Goal: Communication & Community: Answer question/provide support

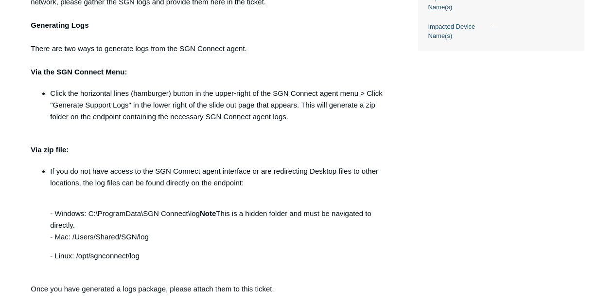
scroll to position [380, 0]
drag, startPoint x: 201, startPoint y: 216, endPoint x: 88, endPoint y: 210, distance: 112.4
click at [88, 210] on p "- Windows: C:\ProgramData\SGN Connect\log Note This is a hidden folder and must…" at bounding box center [218, 219] width 336 height 47
copy p "C:\ProgramData\SGN Connect\log"
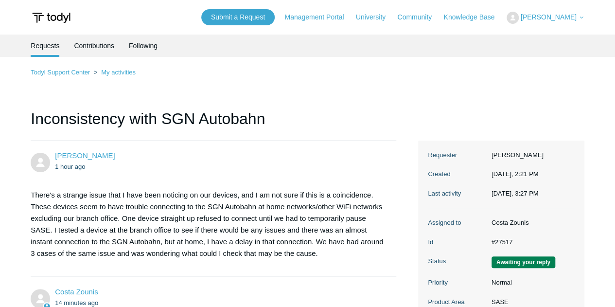
scroll to position [544, 0]
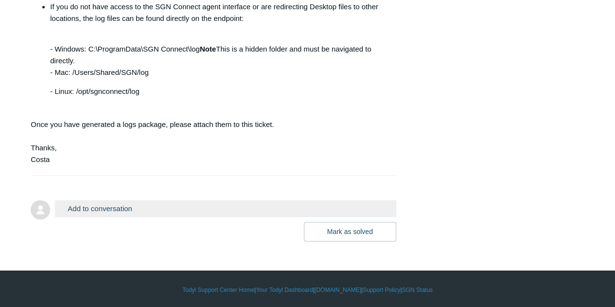
click at [106, 210] on button "Add to conversation" at bounding box center [225, 208] width 341 height 17
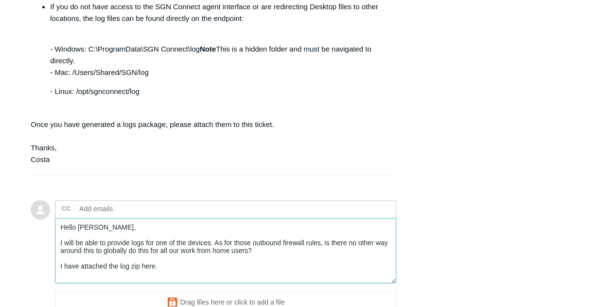
scroll to position [651, 0]
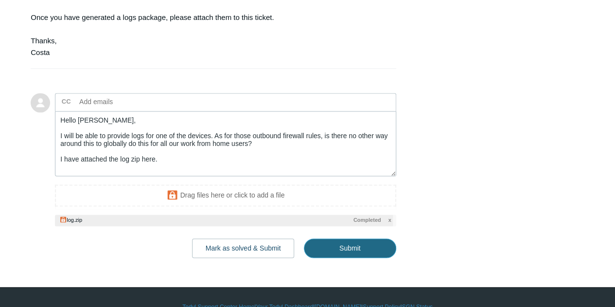
click at [347, 249] on input "Submit" at bounding box center [350, 247] width 92 height 19
type textarea "Hello Costa, I will be able to provide logs for one of the devices. As for thos…"
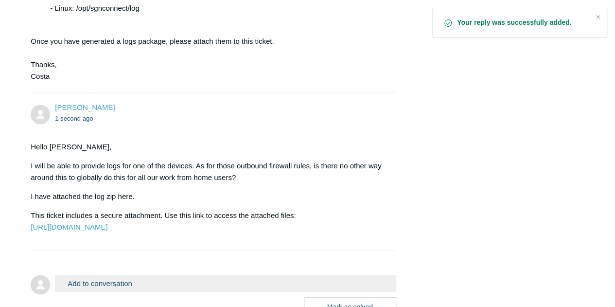
scroll to position [628, 0]
